Goal: Transaction & Acquisition: Purchase product/service

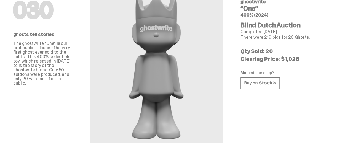
scroll to position [28, 0]
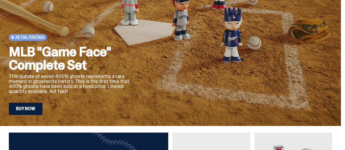
scroll to position [83, 0]
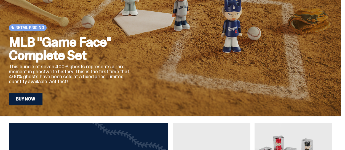
click at [35, 95] on link "Buy Now" at bounding box center [26, 99] width 34 height 12
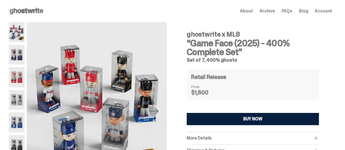
scroll to position [28, 0]
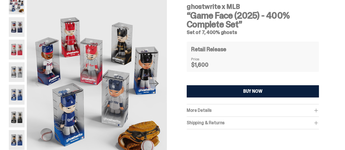
drag, startPoint x: 236, startPoint y: 32, endPoint x: 189, endPoint y: 6, distance: 53.1
click at [189, 6] on div "ghostwrite x MLB “Game Face (2025) - 400% Complete Set” Set of 7, 400% ghosts" at bounding box center [253, 17] width 132 height 36
click at [223, 25] on h3 "“Game Face (2025) - 400% Complete Set”" at bounding box center [253, 20] width 132 height 18
drag, startPoint x: 237, startPoint y: 31, endPoint x: 178, endPoint y: 6, distance: 64.3
click at [178, 6] on div "ghostwrite x MLB “Game Face (2025) - 400% Complete Set” Set of 7, 400% ghosts R…" at bounding box center [253, 87] width 159 height 186
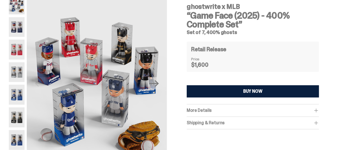
click at [209, 14] on h3 "“Game Face (2025) - 400% Complete Set”" at bounding box center [253, 20] width 132 height 18
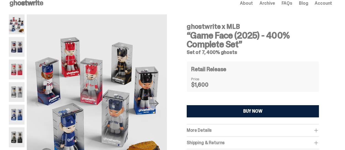
scroll to position [0, 0]
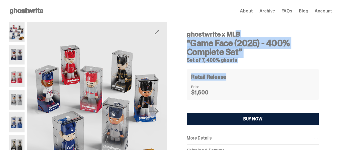
drag, startPoint x: 228, startPoint y: 76, endPoint x: 168, endPoint y: 22, distance: 80.7
click at [168, 22] on div "Previous Next ghostwrite x MLB “Game Face (2025) - 400% Complete Set” Set of 7,…" at bounding box center [171, 120] width 324 height 197
click at [216, 46] on h3 "“Game Face (2025) - 400% Complete Set”" at bounding box center [253, 48] width 132 height 18
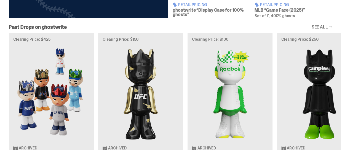
scroll to position [331, 0]
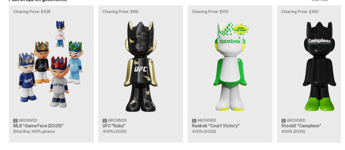
click at [65, 52] on div "Clearing Price: $425 Archived MLB “Game Face (2025)” Blind Box, 100% ghosts Cle…" at bounding box center [170, 73] width 341 height 137
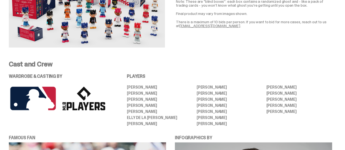
scroll to position [1049, 0]
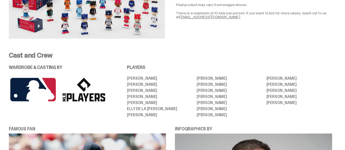
click at [151, 72] on div "PLAYERS [PERSON_NAME] [PERSON_NAME] [PERSON_NAME] [PERSON_NAME] [PERSON_NAME] […" at bounding box center [229, 90] width 205 height 51
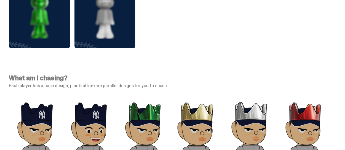
scroll to position [1602, 0]
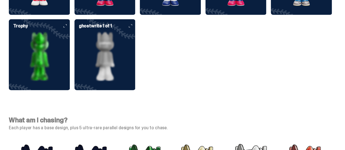
click at [132, 25] on icon at bounding box center [130, 25] width 3 height 3
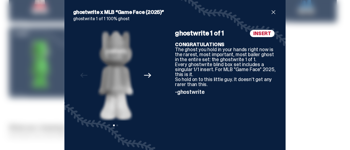
click at [301, 28] on div "ghostwrite x MLB “Game Face (2025)” ghostwrite 1 of 1 100% ghost Previous Next …" at bounding box center [175, 77] width 350 height 155
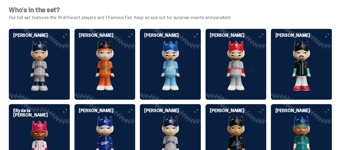
scroll to position [1187, 0]
